Goal: Check status: Check status

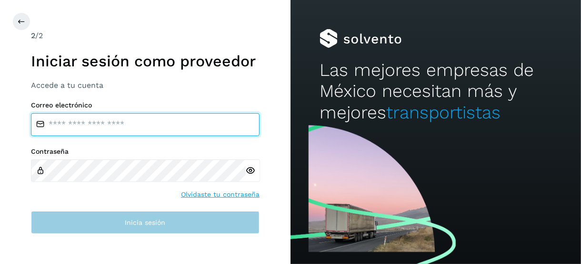
type input "**********"
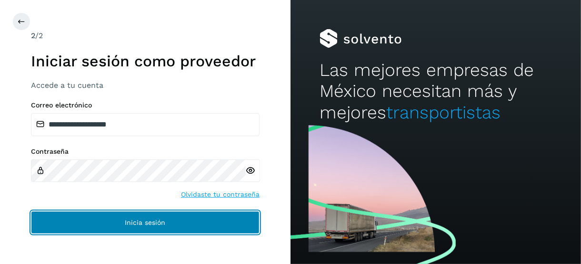
click at [152, 223] on span "Inicia sesión" at bounding box center [145, 222] width 41 height 7
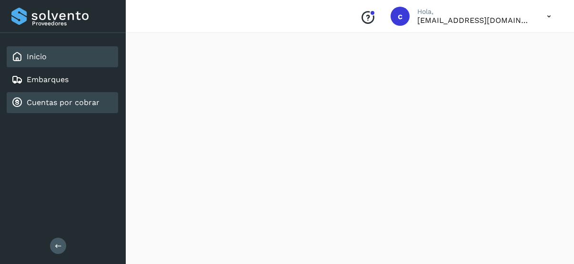
scroll to position [48, 0]
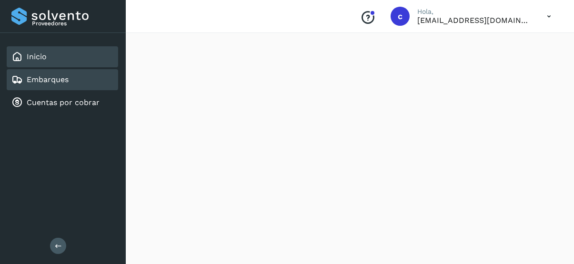
click at [61, 79] on link "Embarques" at bounding box center [48, 79] width 42 height 9
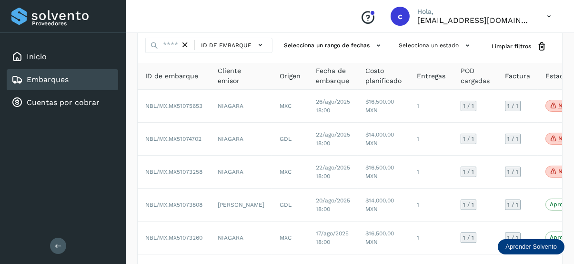
scroll to position [48, 0]
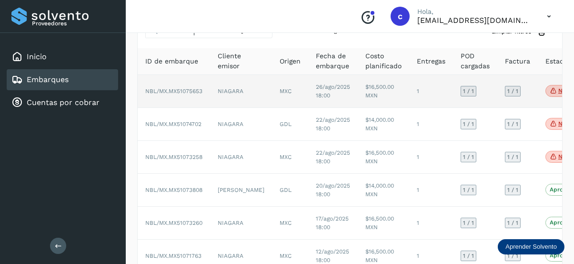
click at [558, 90] on p "No conforme" at bounding box center [576, 90] width 37 height 7
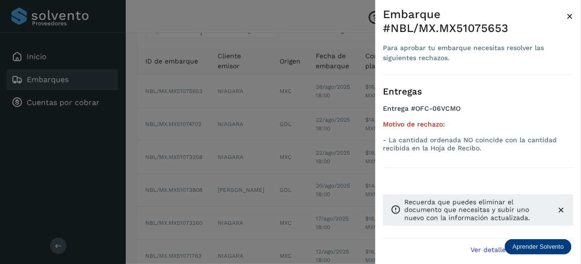
click at [222, 141] on div at bounding box center [290, 132] width 581 height 264
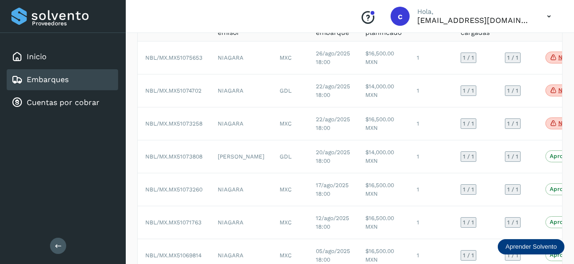
scroll to position [0, 0]
